Goal: Task Accomplishment & Management: Use online tool/utility

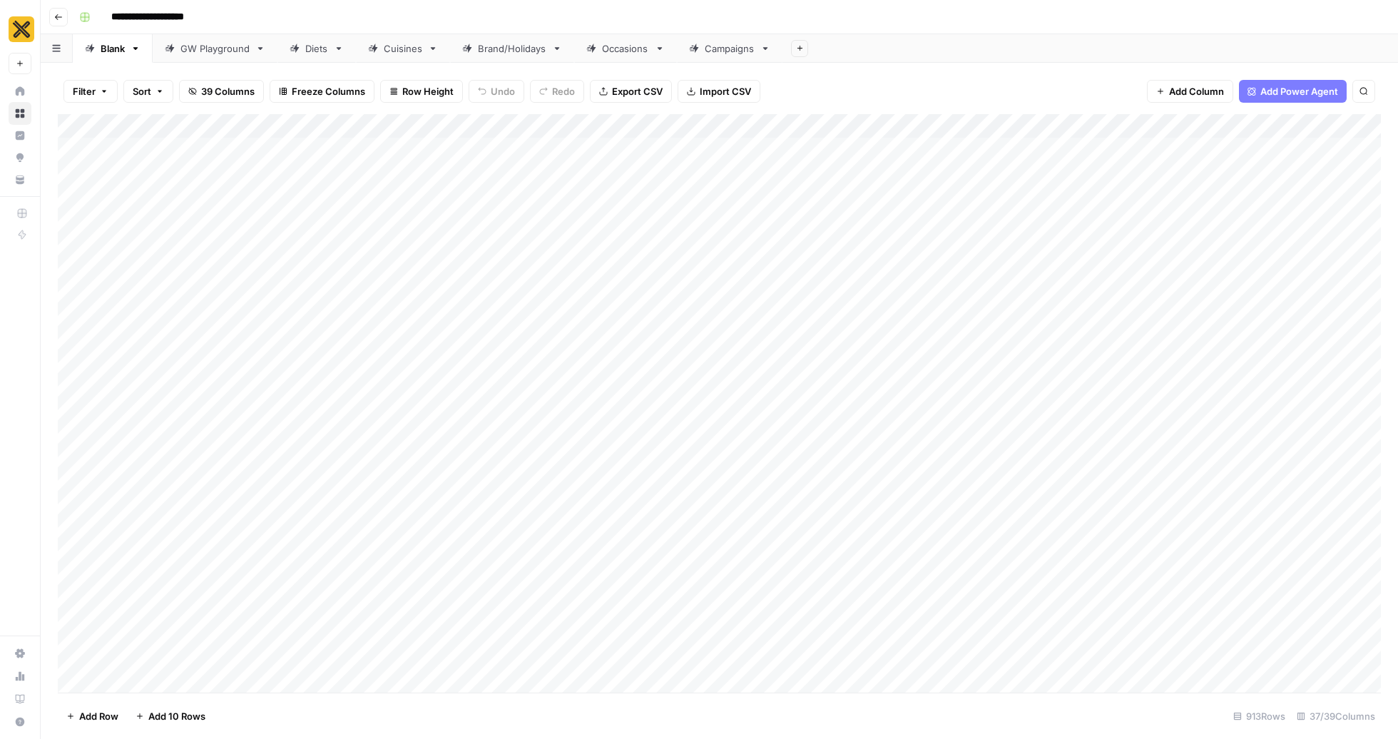
click at [718, 54] on div "Campaigns" at bounding box center [730, 48] width 50 height 14
click at [136, 664] on div "Add Column" at bounding box center [720, 397] width 1324 height 567
click at [127, 657] on div "Add Column" at bounding box center [720, 403] width 1324 height 579
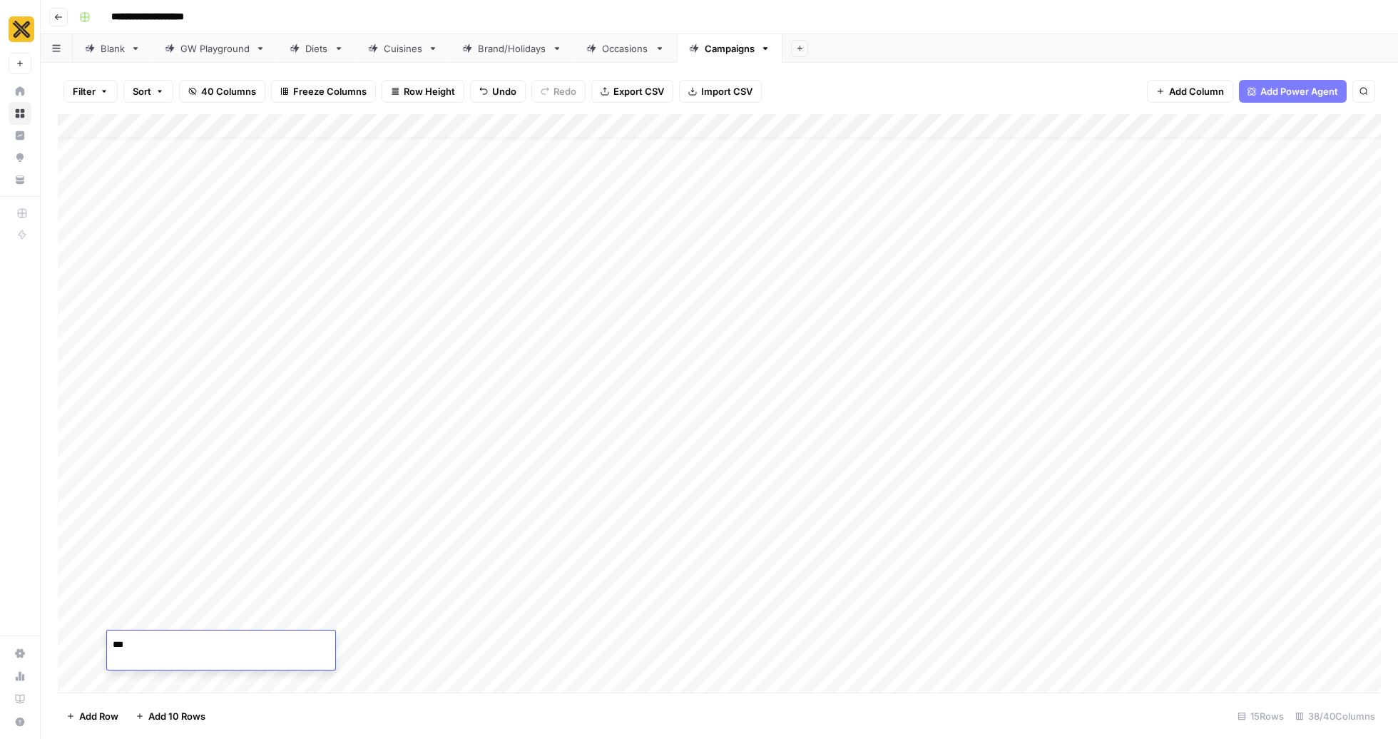
type textarea "****"
click at [539, 659] on div "Add Column" at bounding box center [720, 403] width 1324 height 579
click at [731, 648] on div "Add Column" at bounding box center [720, 403] width 1324 height 579
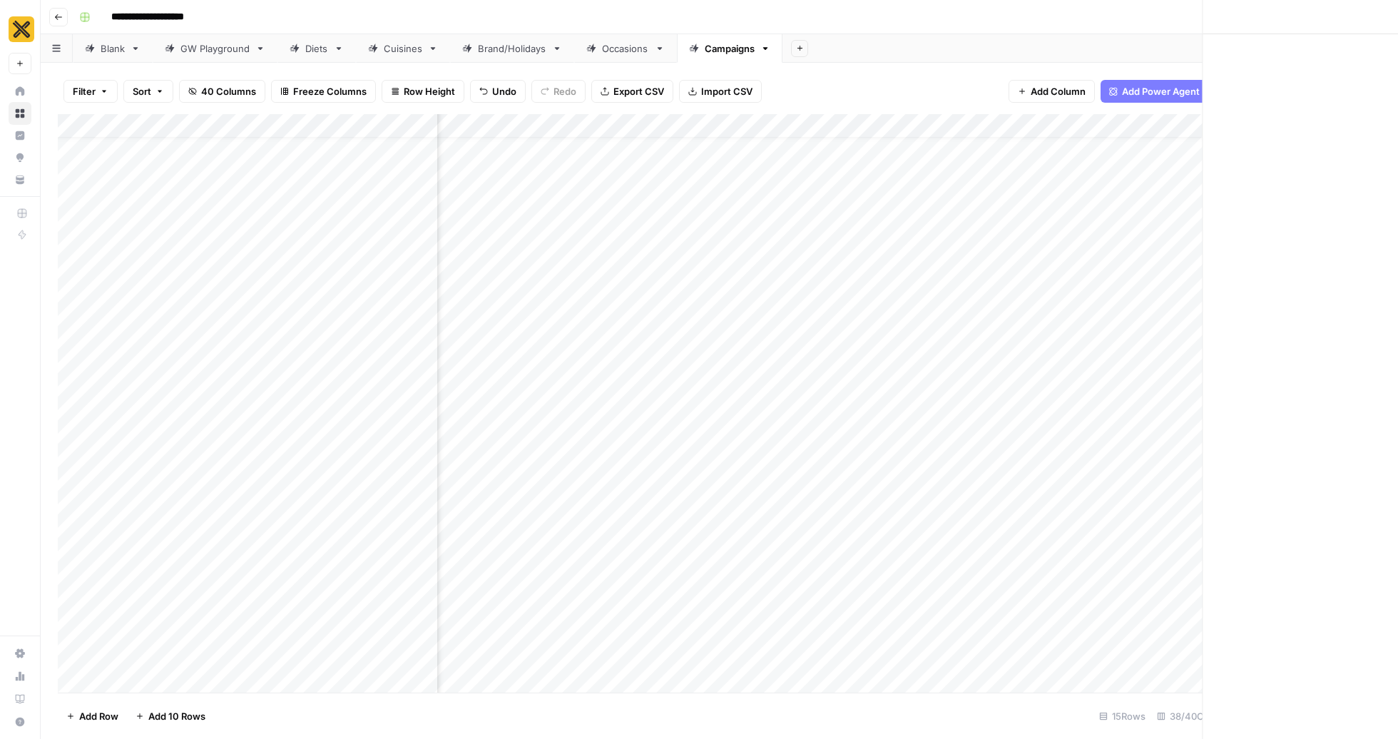
scroll to position [24, 3529]
click at [905, 76] on p at bounding box center [1049, 72] width 457 height 19
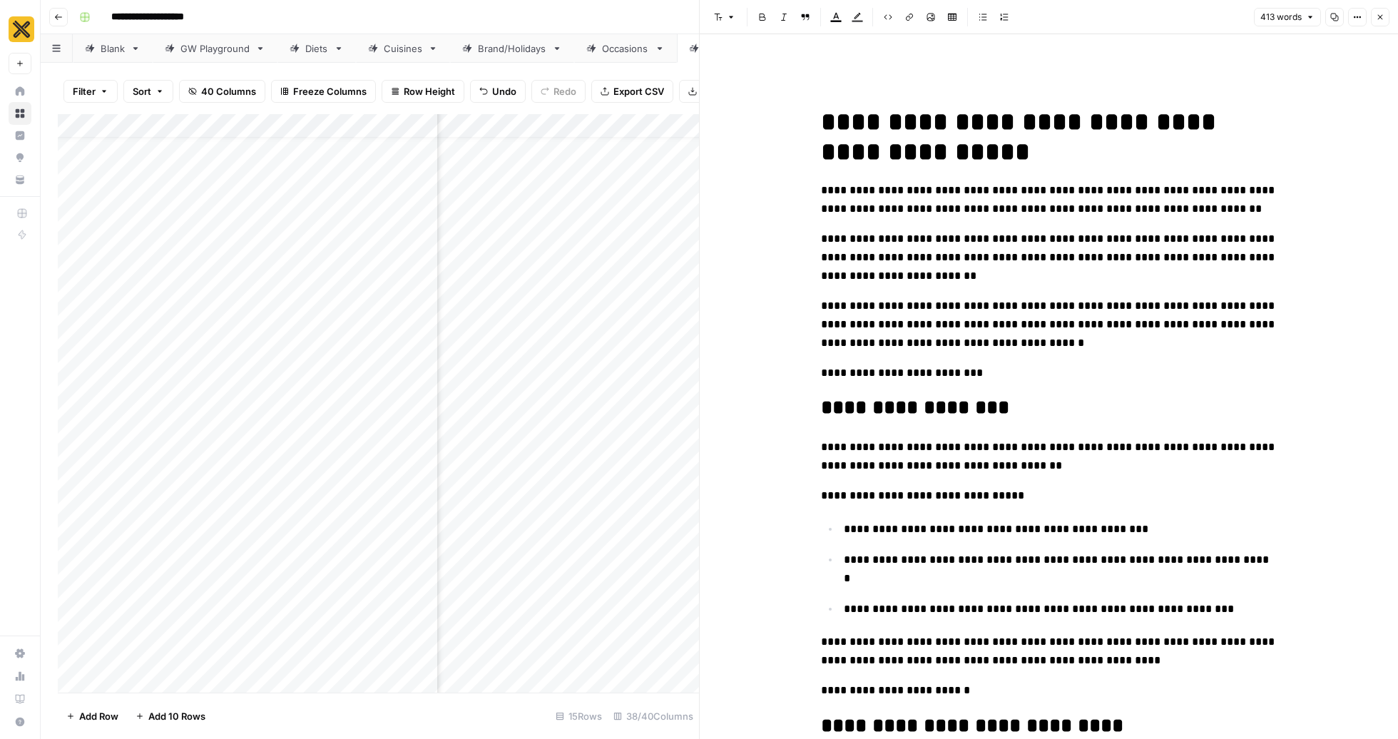
click at [823, 122] on span "**********" at bounding box center [1022, 137] width 402 height 56
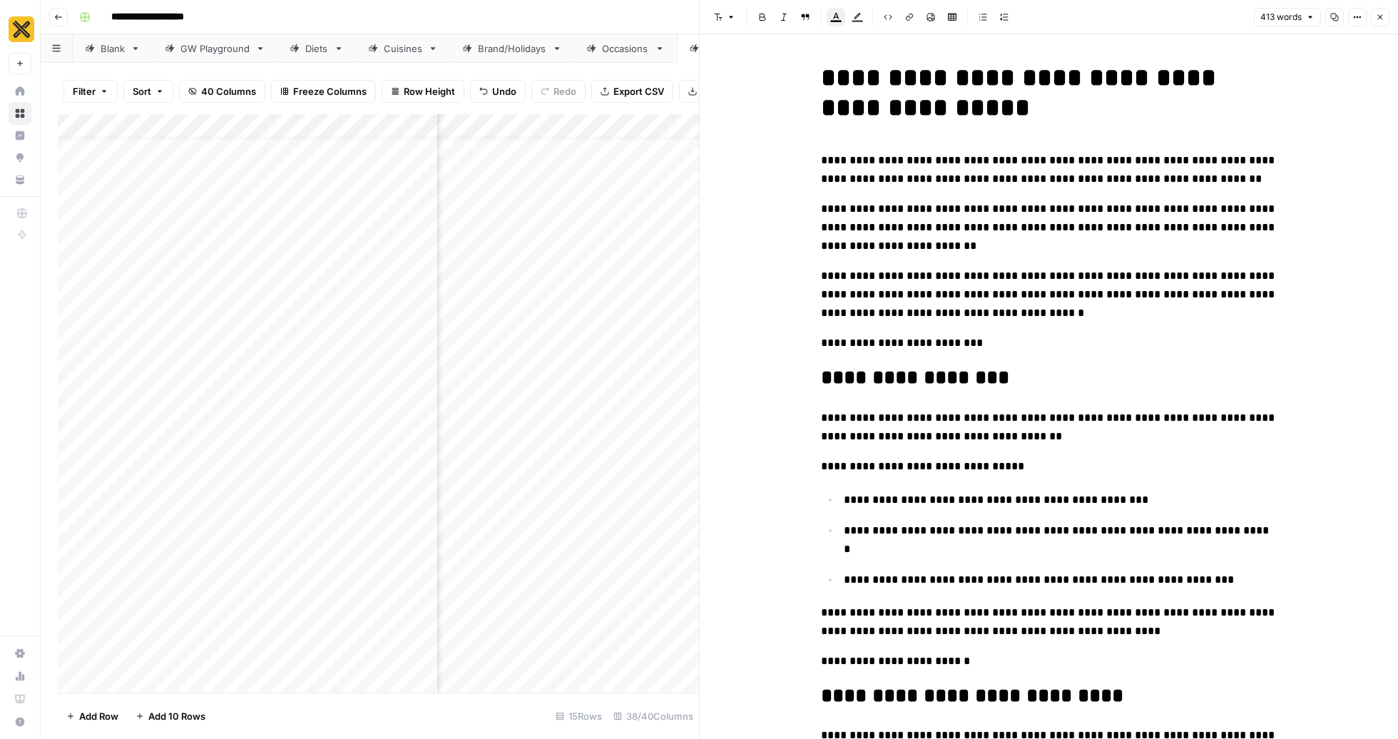
click at [1337, 22] on button "Copy" at bounding box center [1335, 17] width 19 height 19
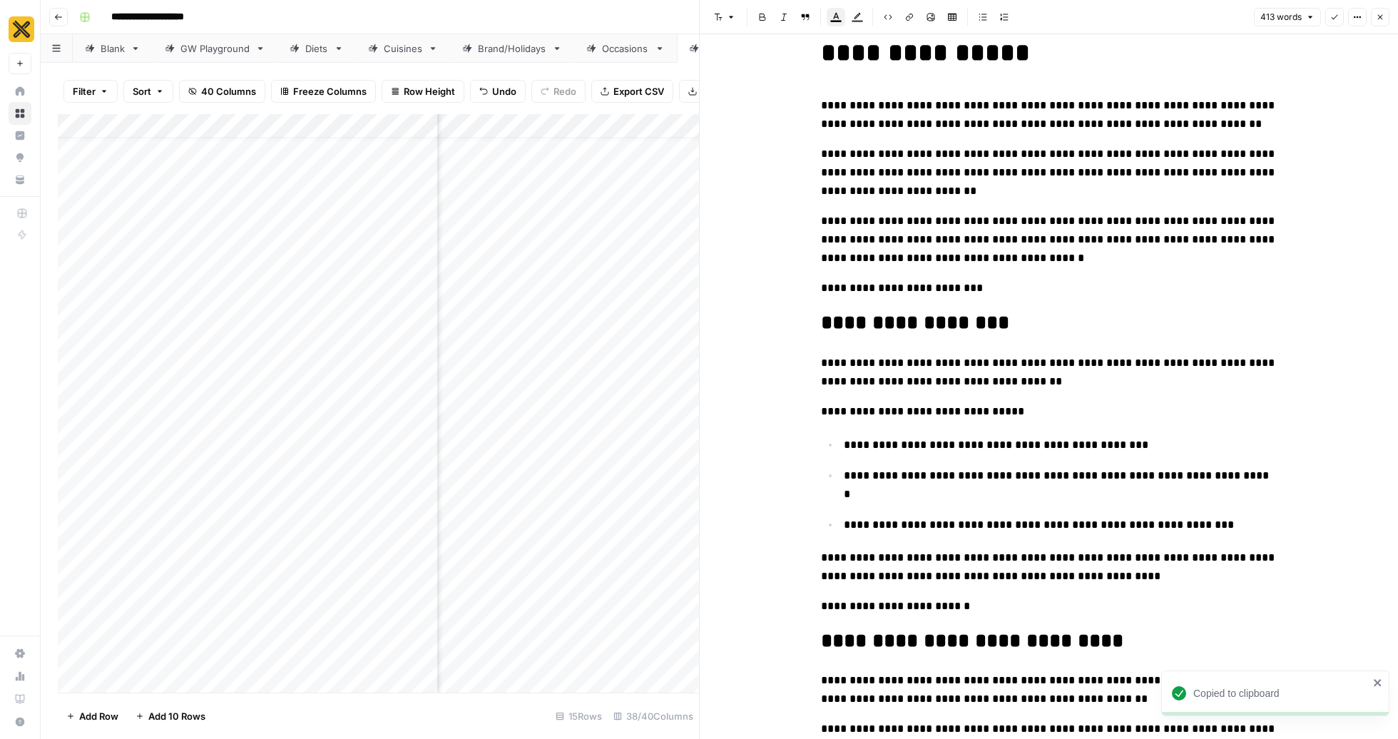
scroll to position [0, 0]
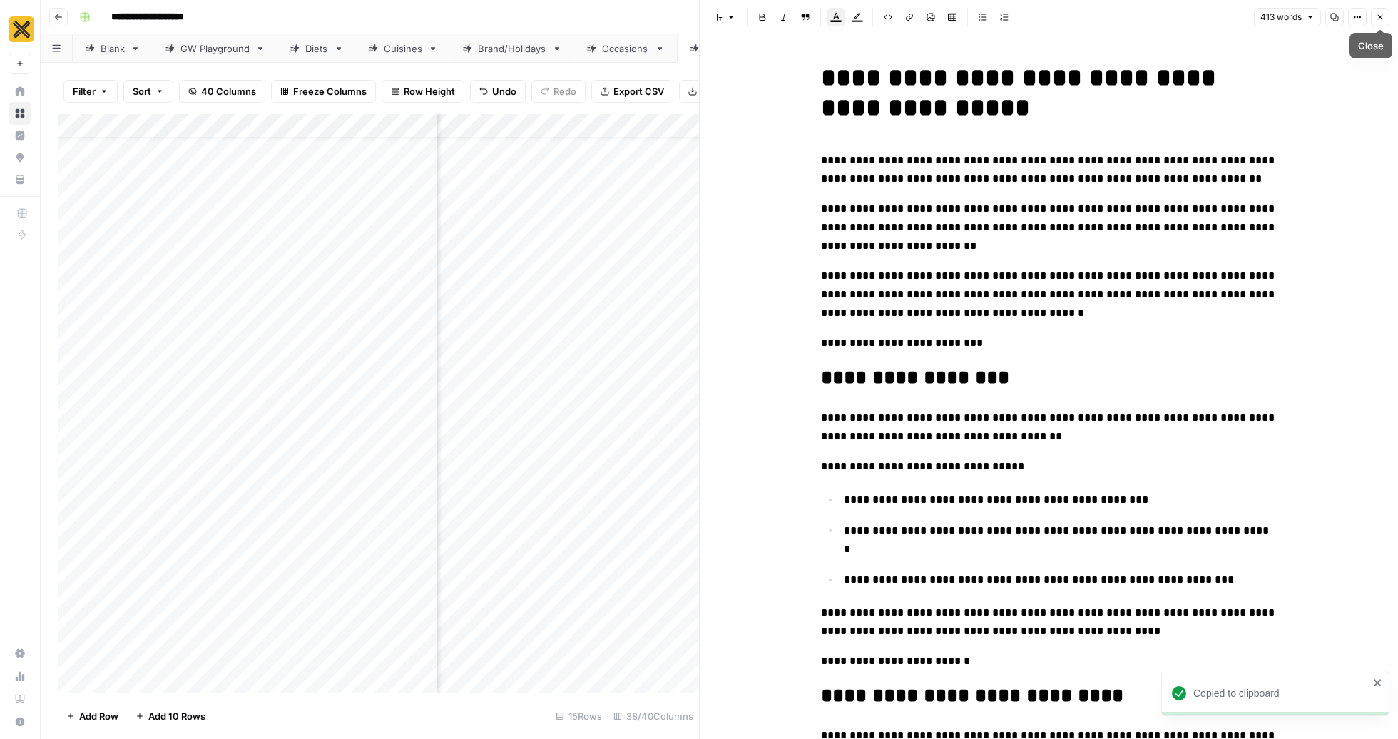
click at [1380, 22] on button "Close" at bounding box center [1380, 17] width 19 height 19
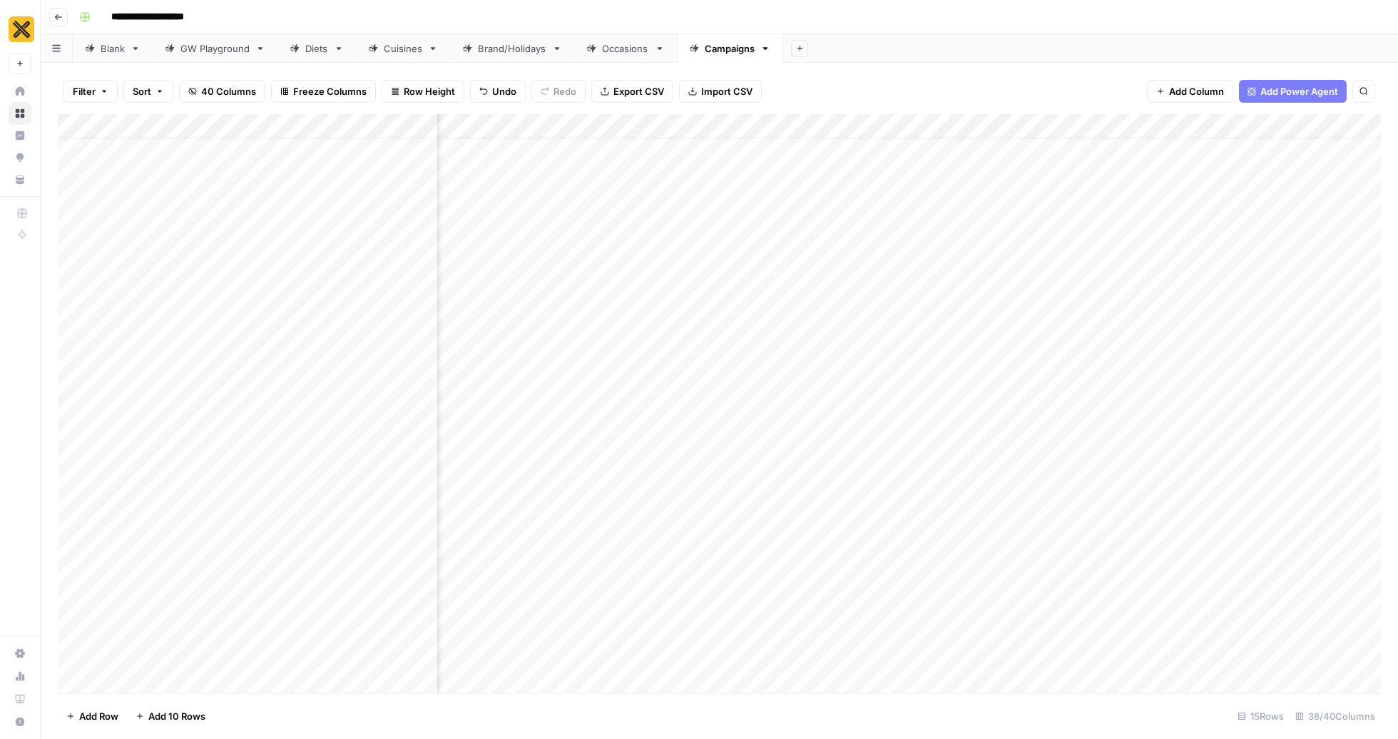
scroll to position [24, 3087]
click at [832, 656] on div "Add Column" at bounding box center [720, 403] width 1324 height 579
click at [923, 74] on p at bounding box center [1049, 72] width 457 height 19
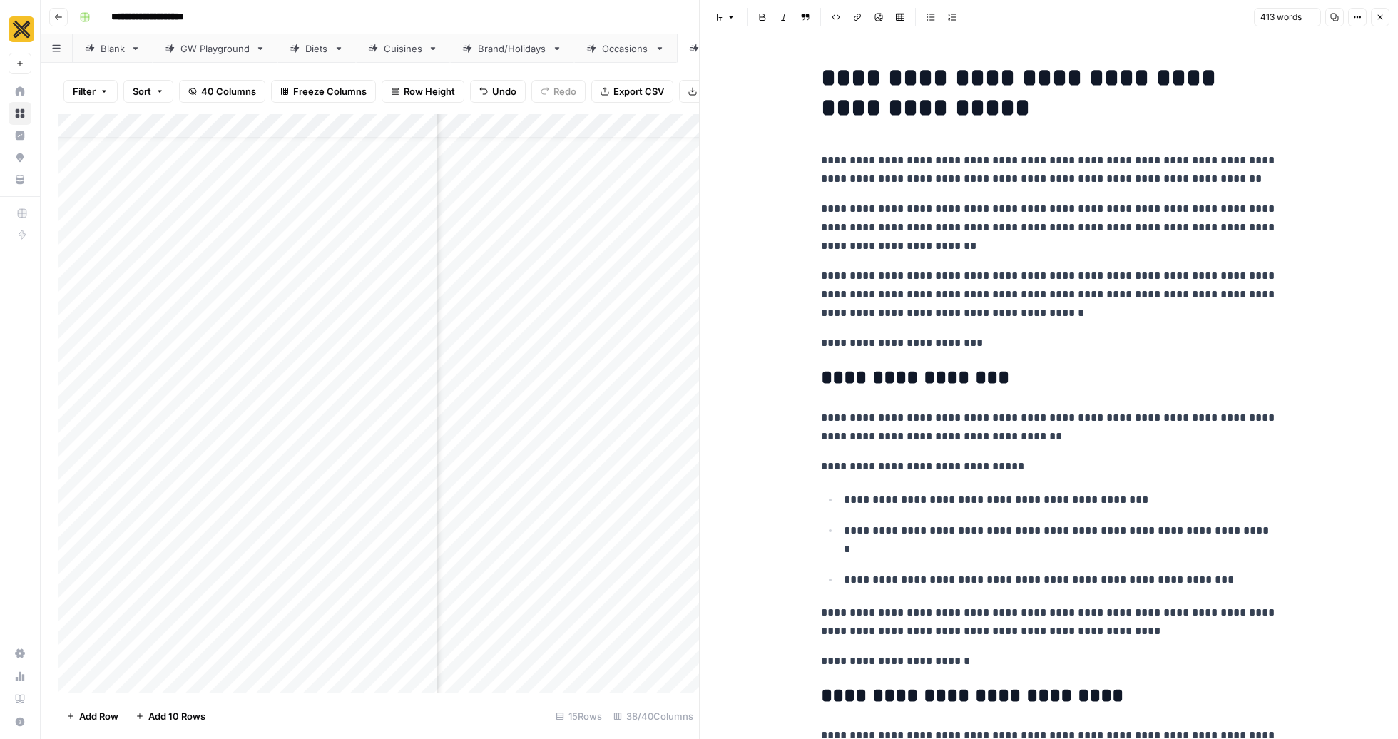
scroll to position [495, 0]
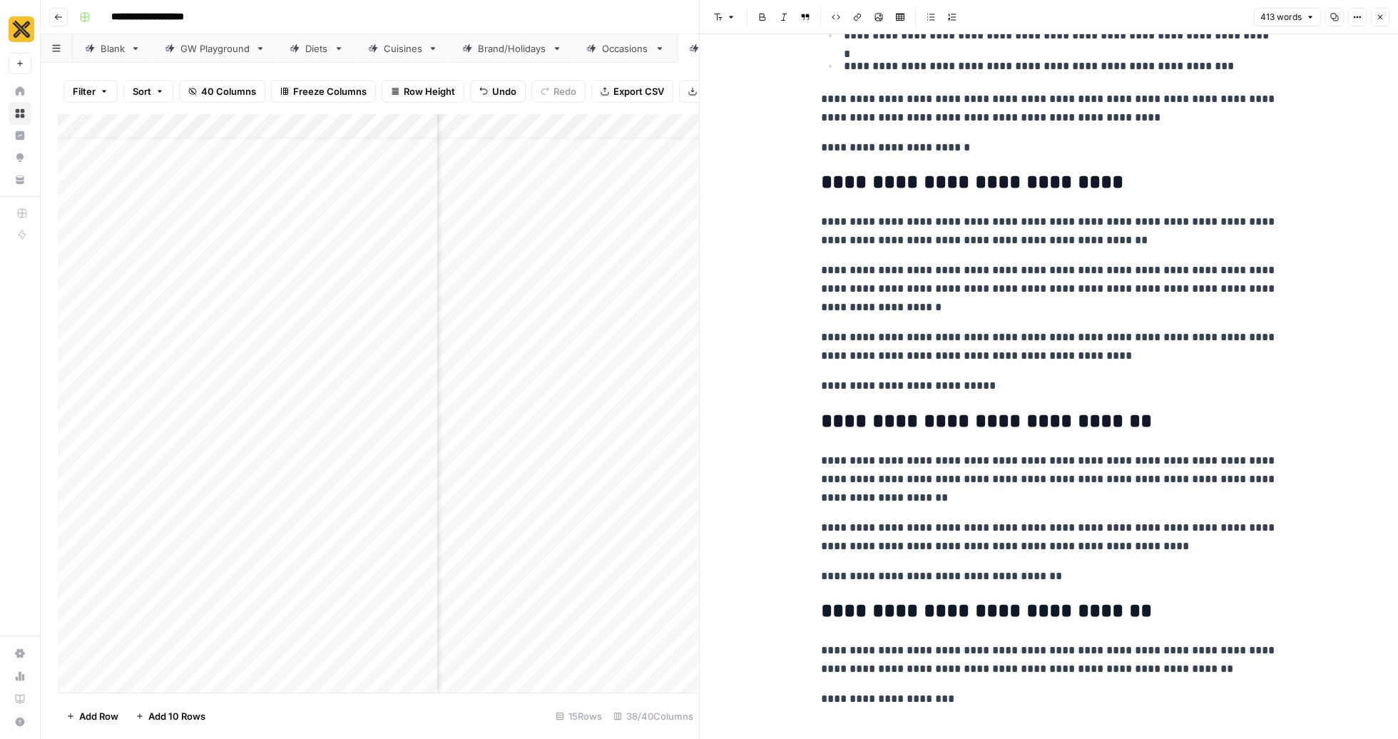
click at [1380, 22] on button "Close" at bounding box center [1380, 17] width 19 height 19
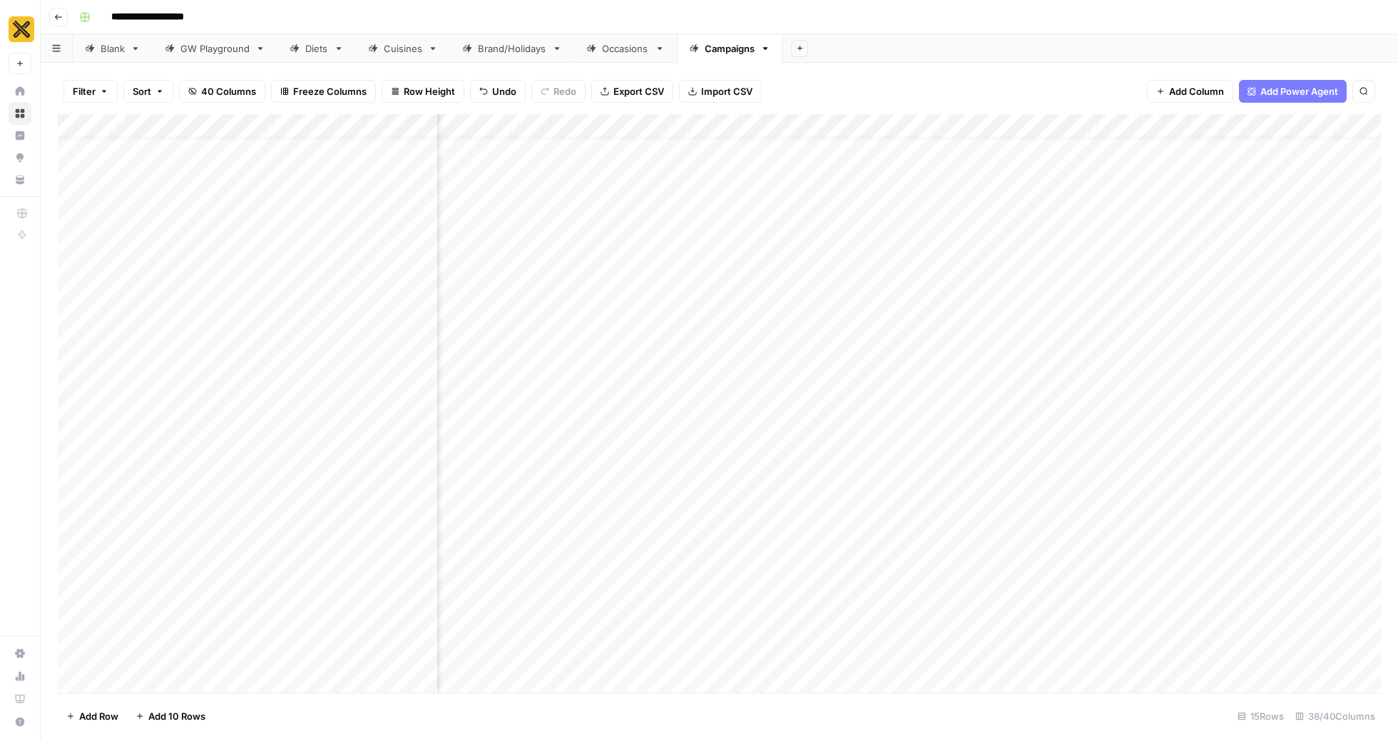
scroll to position [24, 3535]
click at [980, 643] on div "Add Column" at bounding box center [720, 403] width 1324 height 579
click at [1155, 641] on div "Add Column" at bounding box center [720, 403] width 1324 height 579
